Goal: Find specific page/section: Find specific page/section

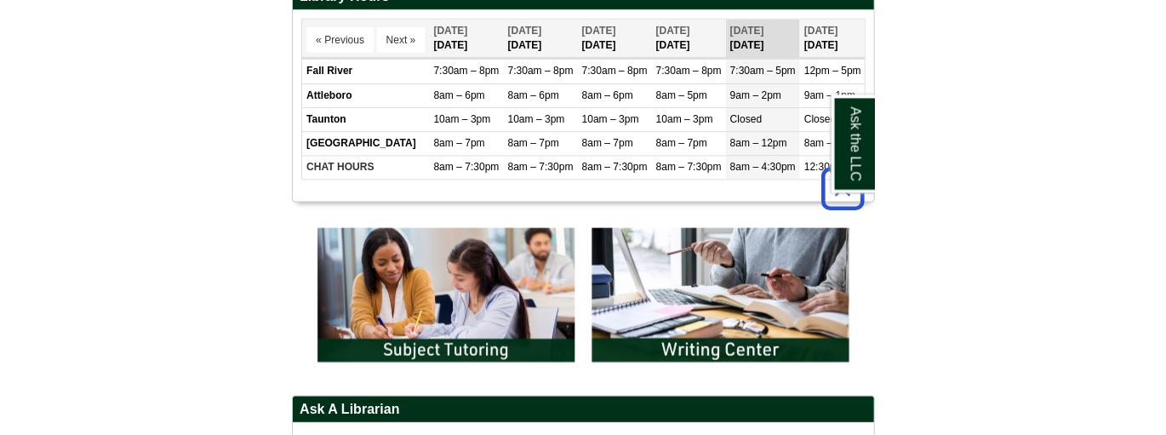
scroll to position [885, 0]
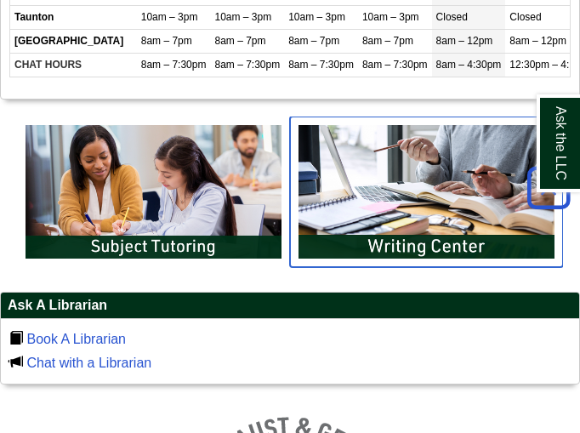
click at [354, 208] on img "slideshow" at bounding box center [426, 192] width 273 height 151
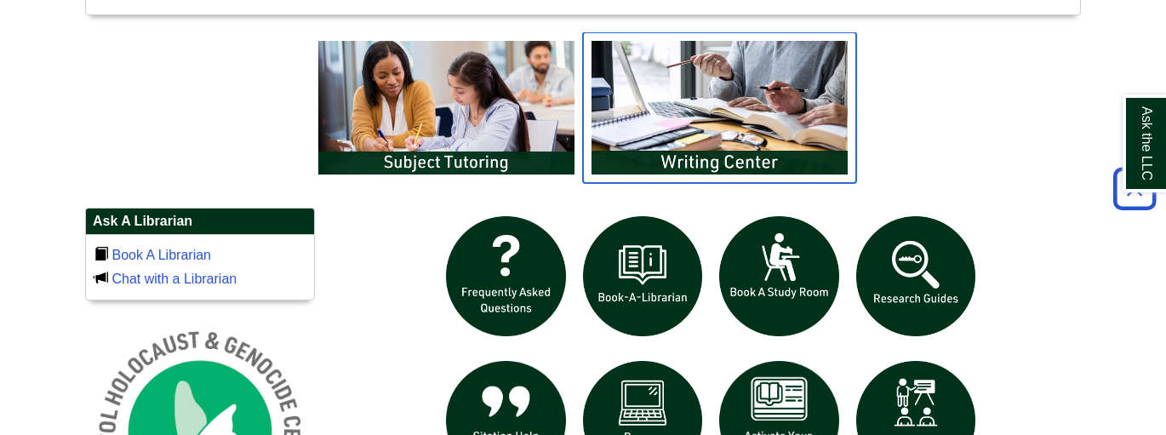
scroll to position [9, 8]
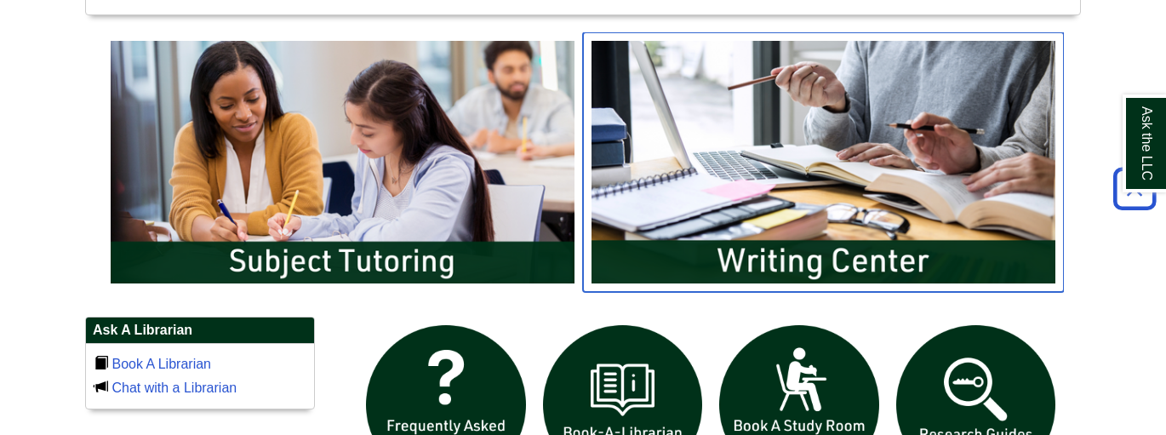
click at [579, 190] on img "slideshow" at bounding box center [823, 161] width 481 height 259
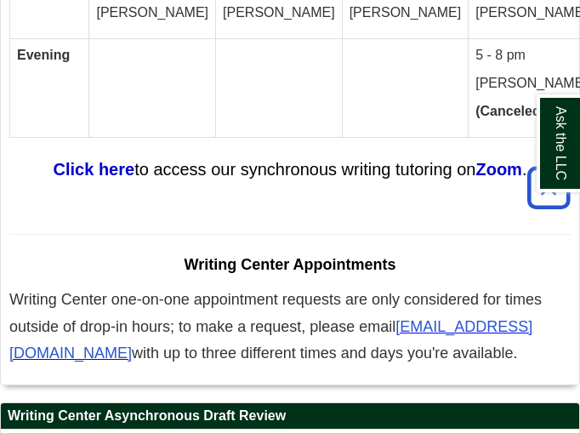
scroll to position [12416, 0]
